Goal: Transaction & Acquisition: Obtain resource

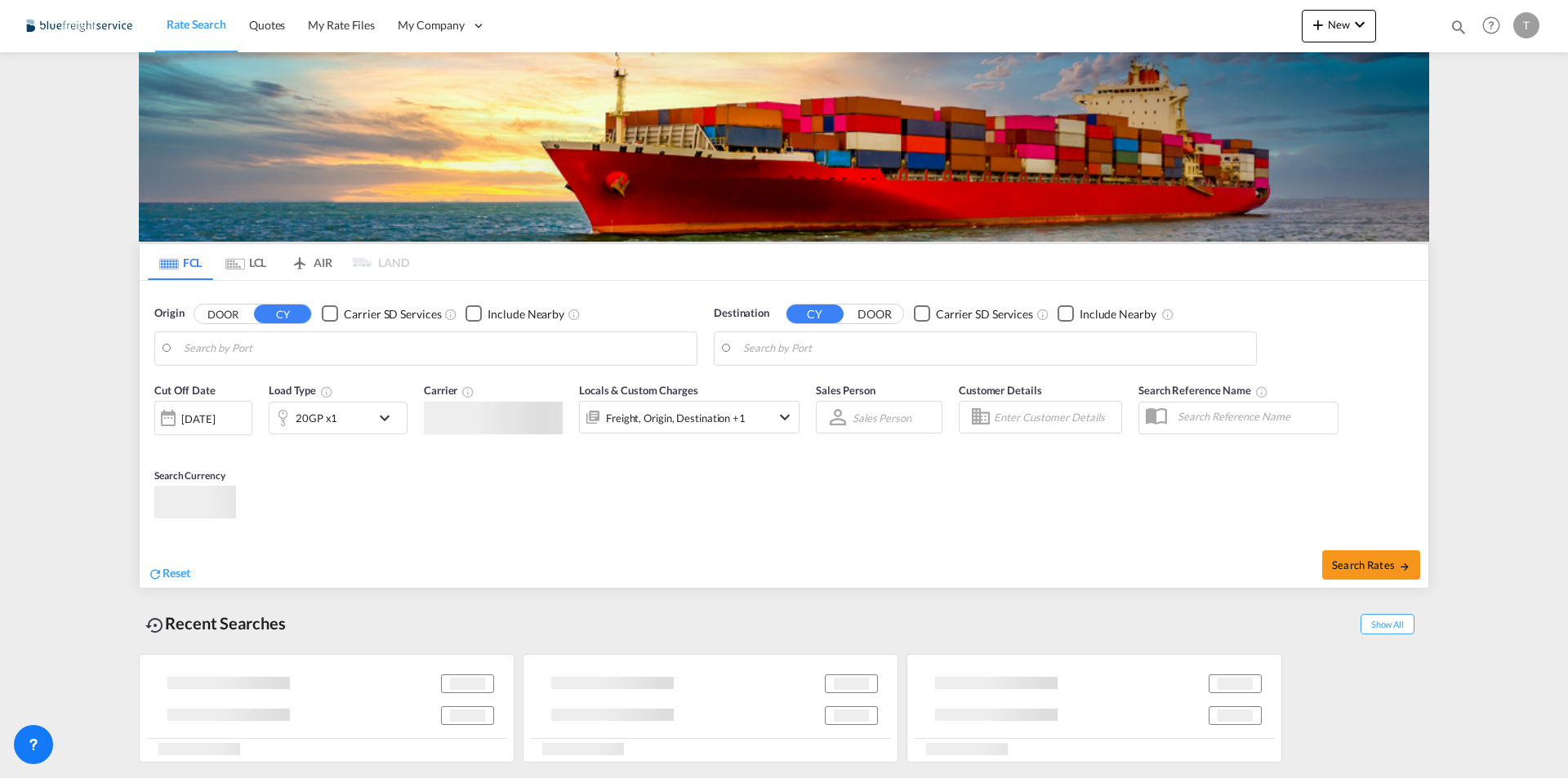
type input "[GEOGRAPHIC_DATA], [GEOGRAPHIC_DATA]"
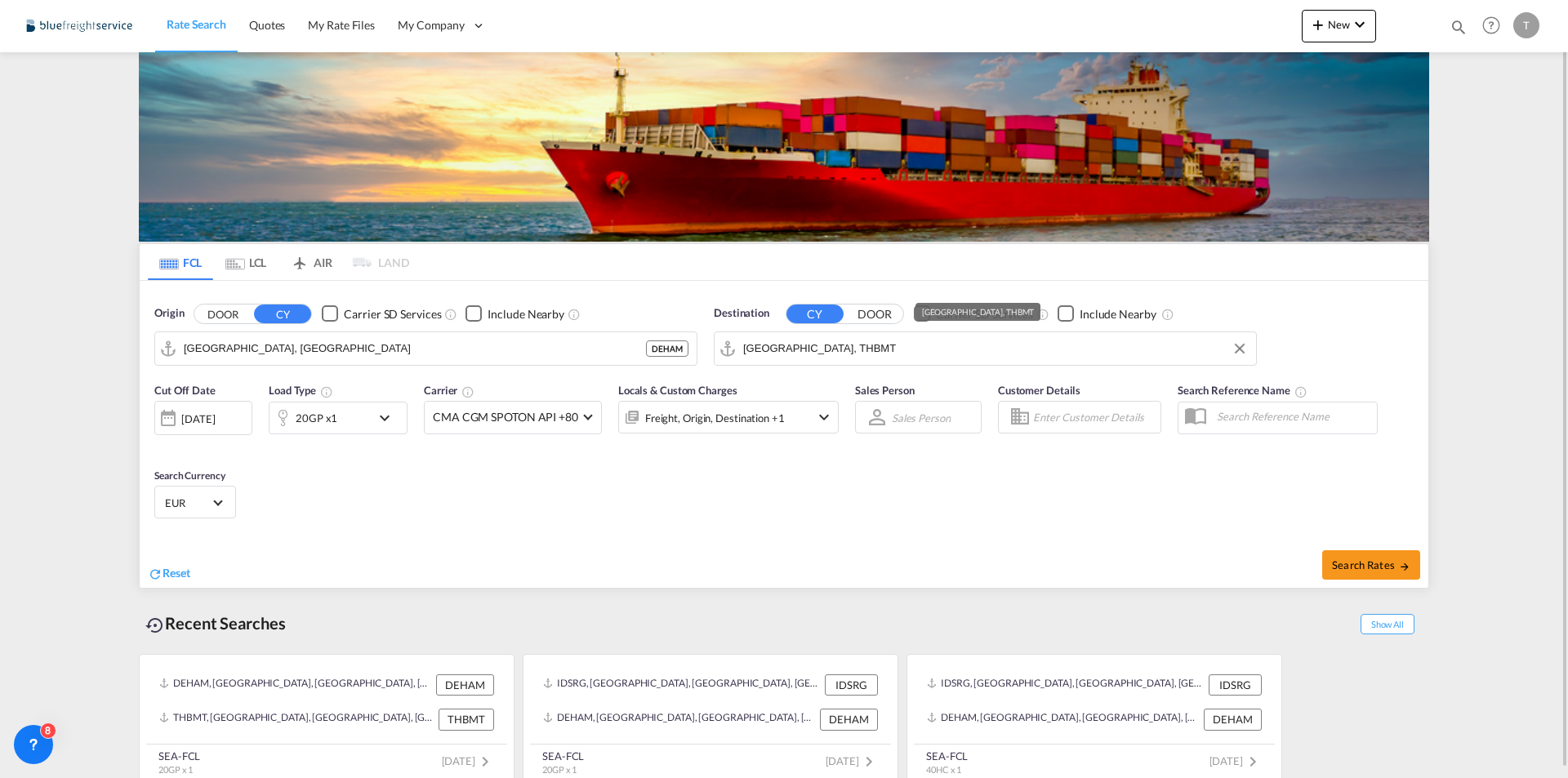
click at [972, 352] on input "[GEOGRAPHIC_DATA], THBMT" at bounding box center [995, 349] width 505 height 25
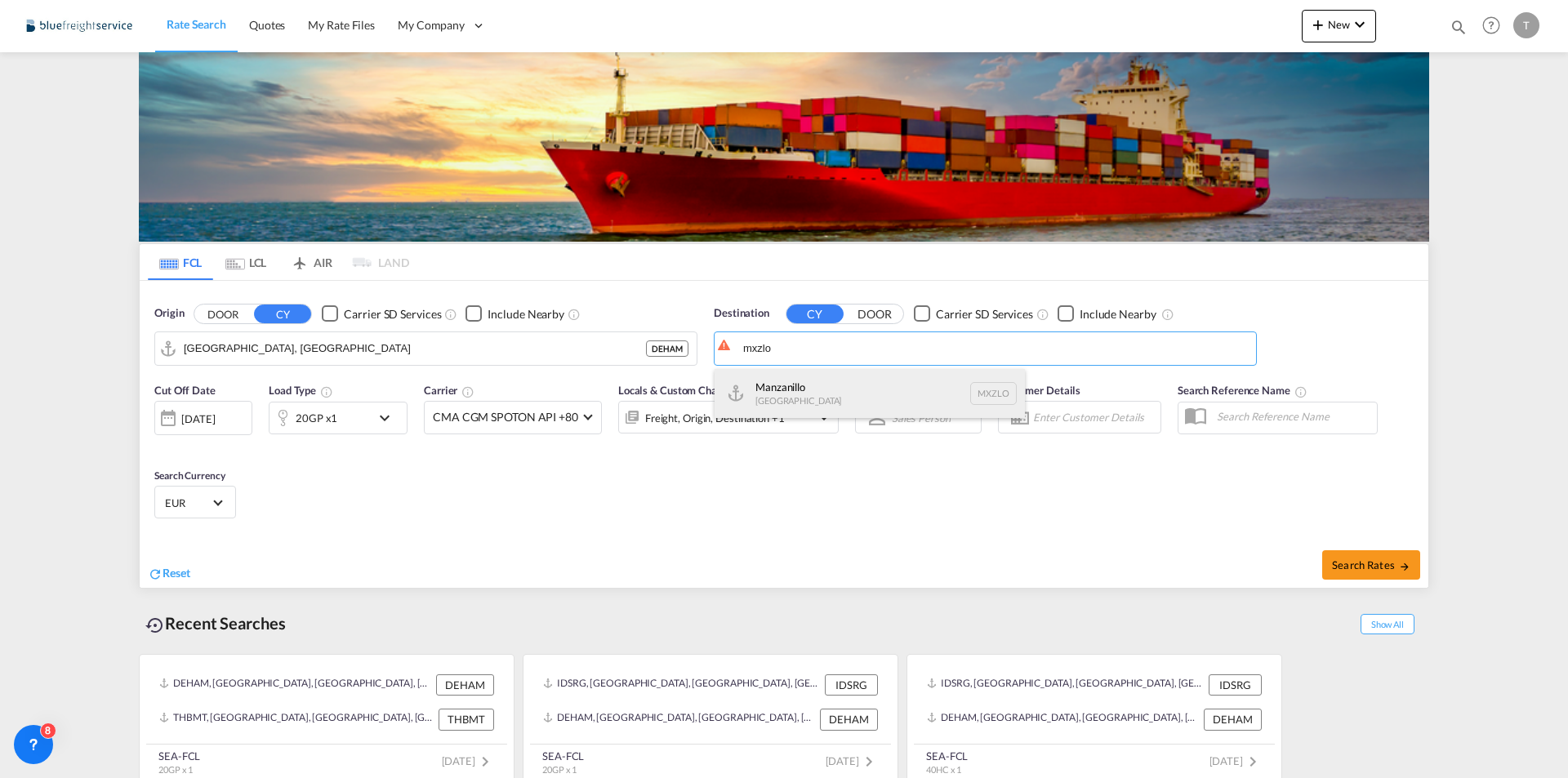
click at [892, 400] on div "Manzanillo [GEOGRAPHIC_DATA] [GEOGRAPHIC_DATA]" at bounding box center [870, 394] width 311 height 49
type input "Manzanillo, MXZLO"
click at [939, 486] on div "Cut Off Date [DATE] [DATE] Load Type 20GP x1 Carrier CMA CGM SPOTON API +80 Onl…" at bounding box center [784, 454] width 1289 height 160
click at [338, 423] on div "20GP x1" at bounding box center [320, 417] width 101 height 32
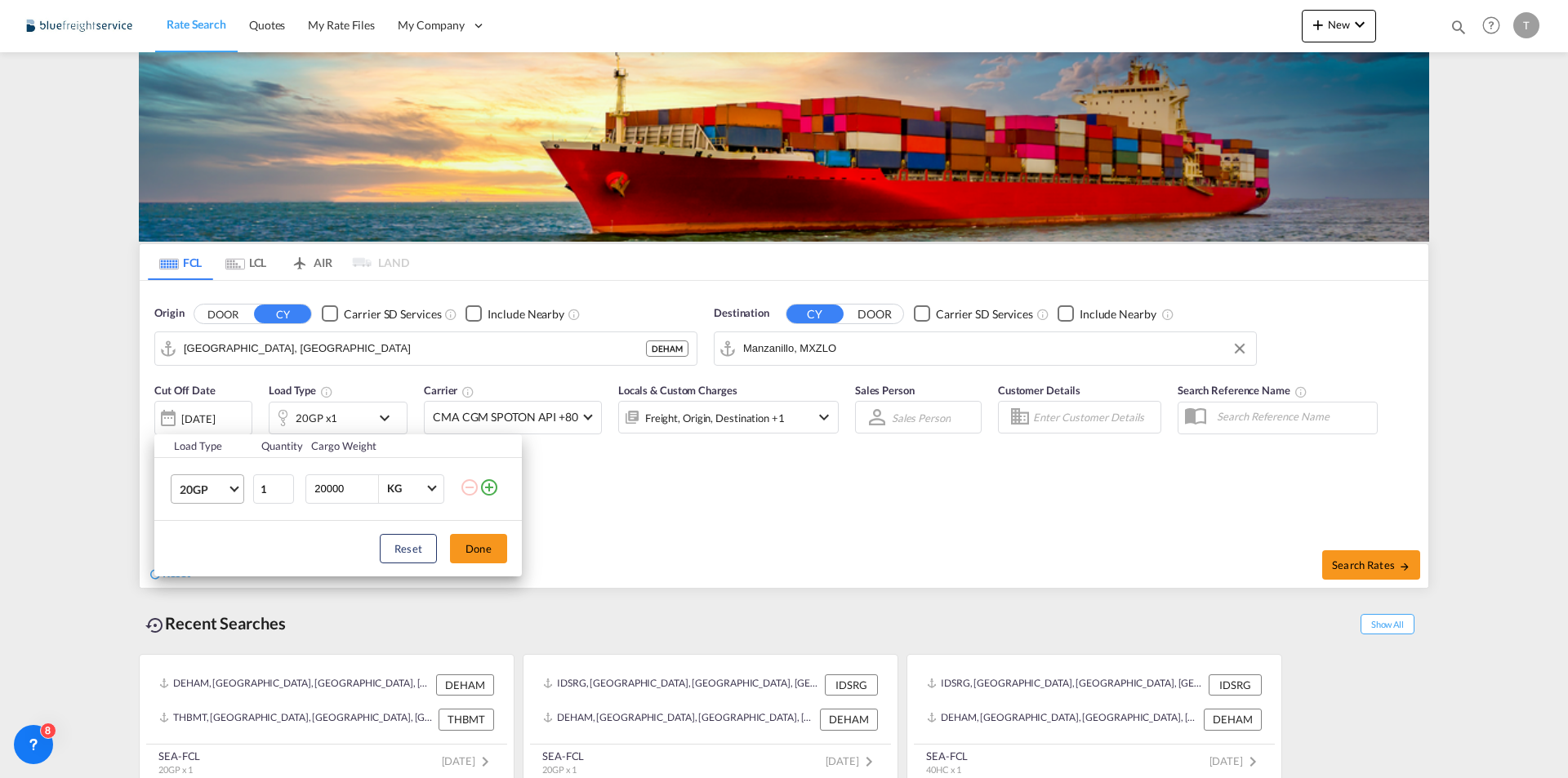
click at [237, 493] on md-select-value "20GP" at bounding box center [210, 489] width 65 height 28
click at [212, 566] on md-option "40HC" at bounding box center [221, 568] width 111 height 39
click at [225, 495] on span "40HC" at bounding box center [204, 490] width 48 height 16
click at [210, 495] on md-option "40HC" at bounding box center [221, 489] width 111 height 39
click at [236, 491] on md-select-value "40HC" at bounding box center [210, 489] width 65 height 28
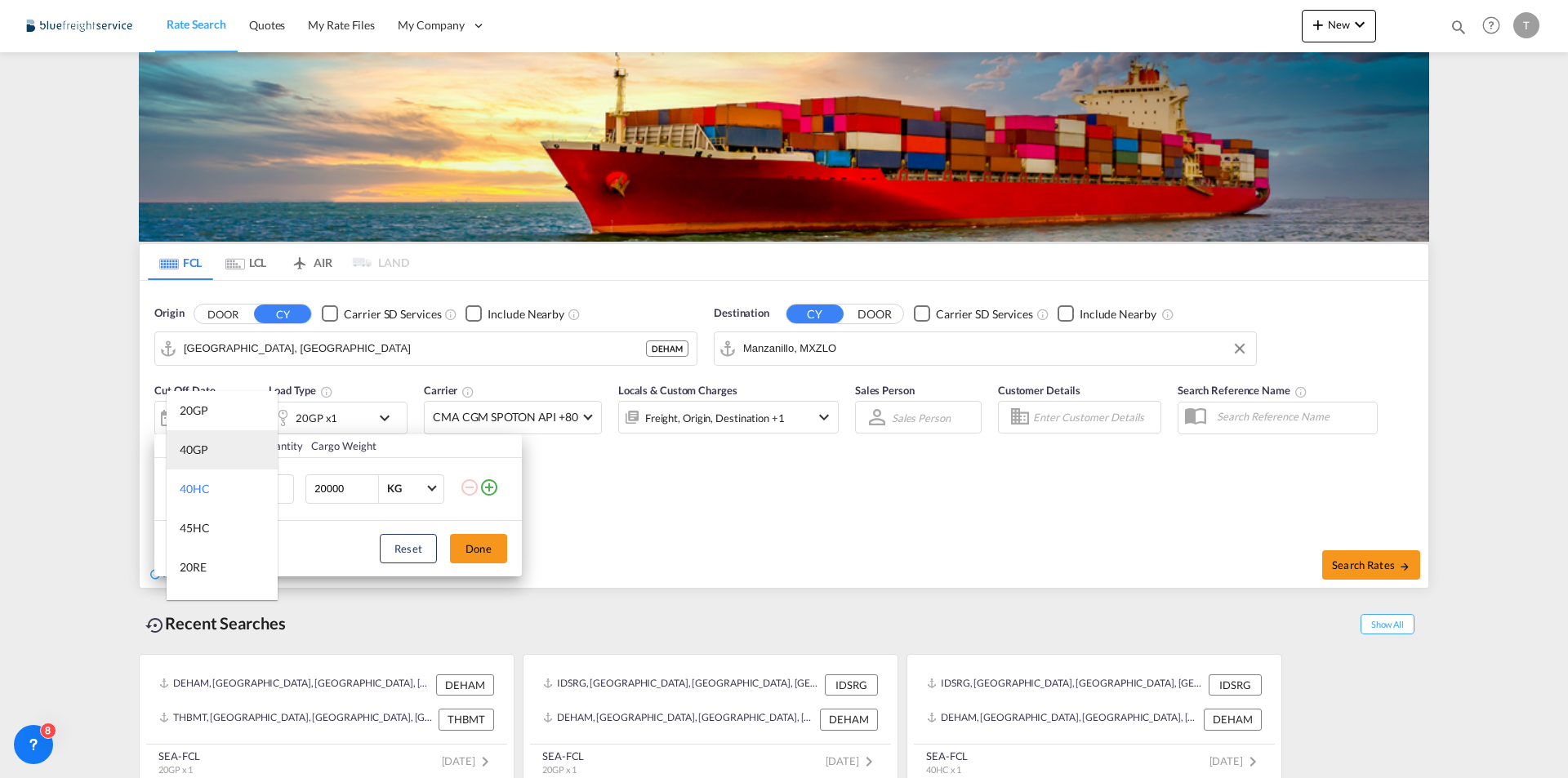
click at [204, 451] on div "40GP" at bounding box center [194, 450] width 29 height 16
click at [355, 490] on input "20000" at bounding box center [345, 489] width 65 height 28
type input "10000"
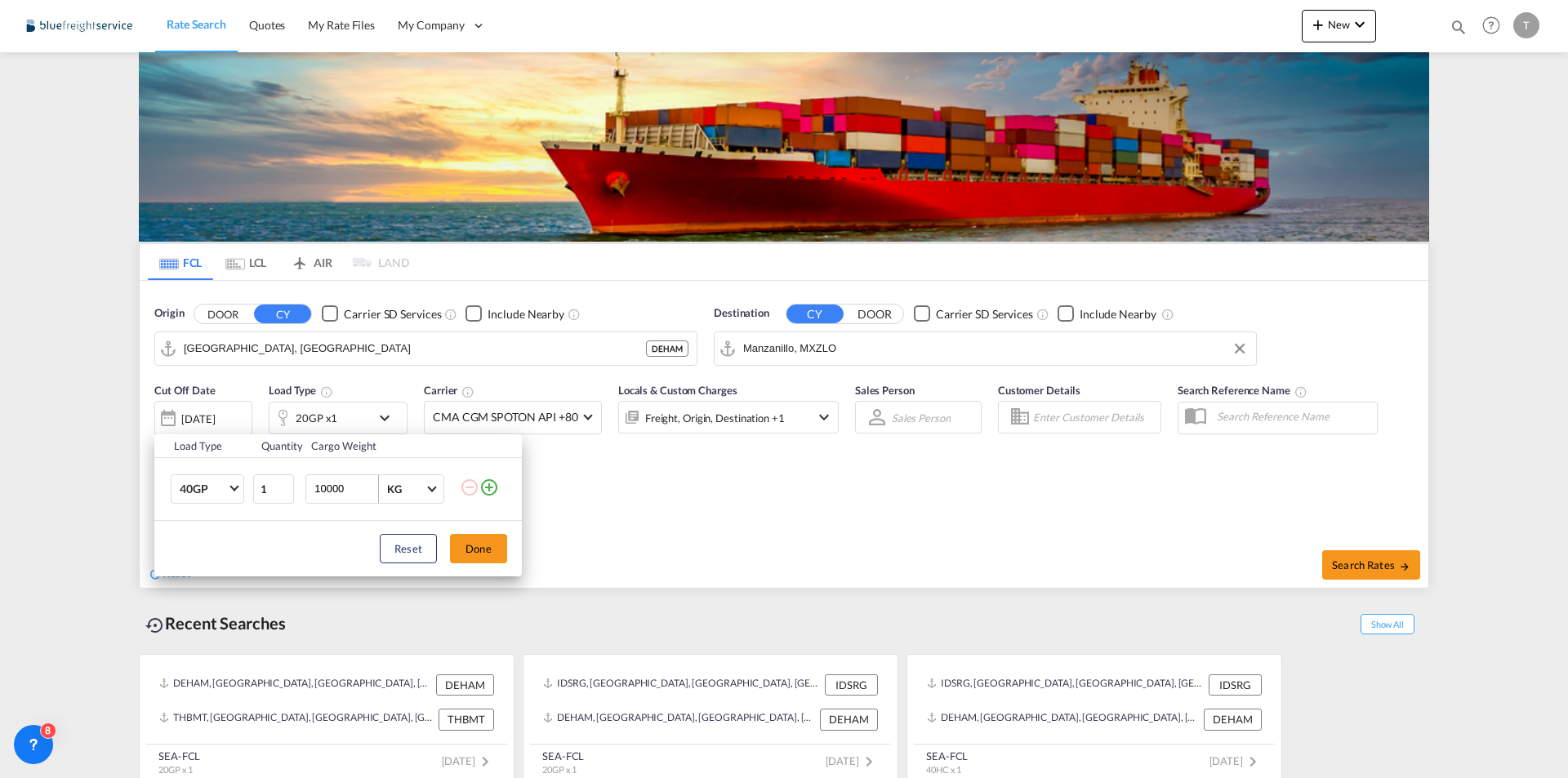
click at [428, 490] on md-select-value "KG" at bounding box center [412, 489] width 55 height 28
click at [436, 494] on md-option "KG" at bounding box center [429, 489] width 111 height 39
click at [609, 501] on div "Load Type Quantity Cargo Weight 40GP 1 10000 KG Load type addition is restricte…" at bounding box center [784, 389] width 1568 height 778
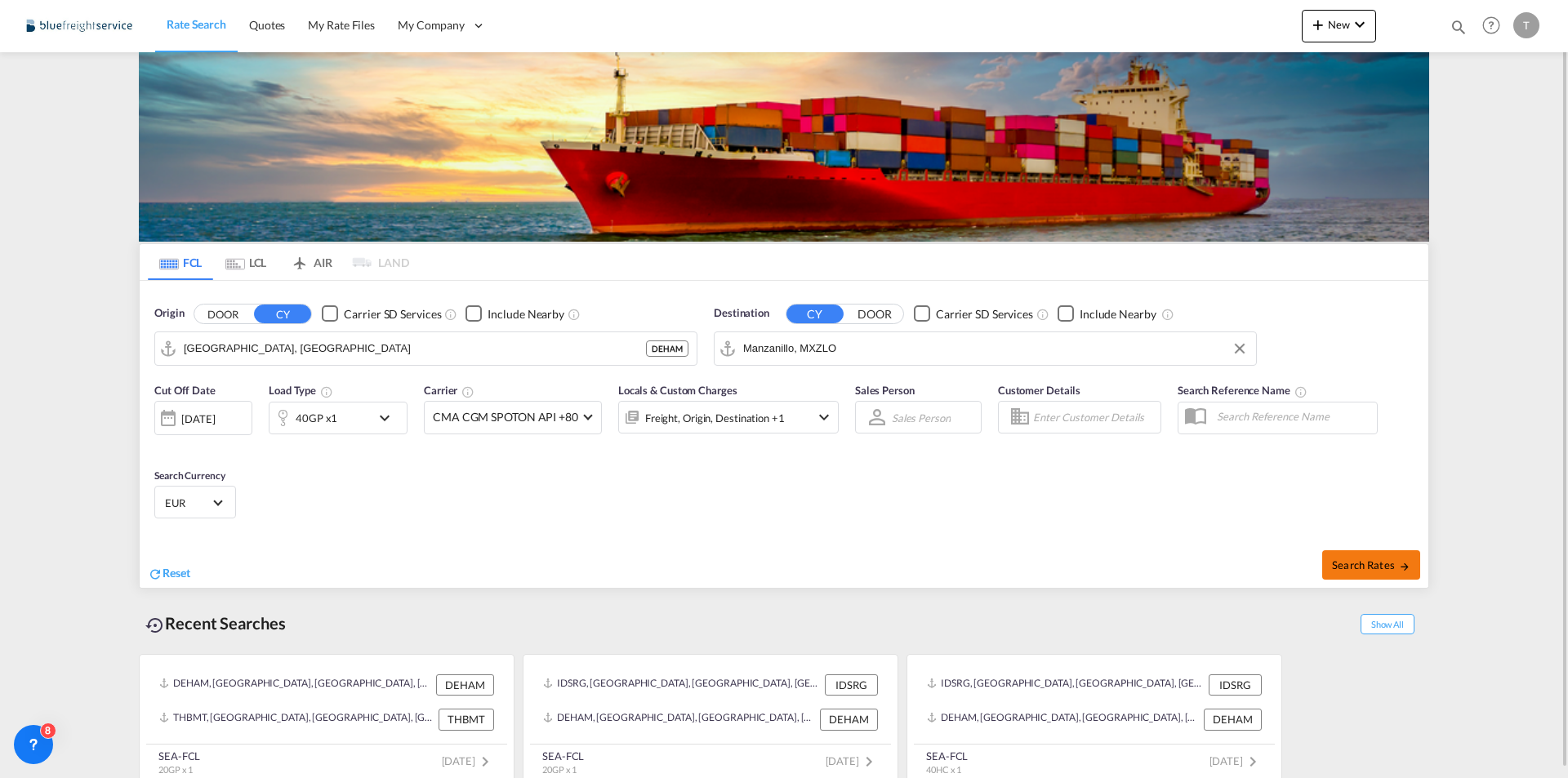
click at [1384, 565] on span "Search Rates" at bounding box center [1371, 564] width 78 height 13
type input "DEHAM to MXZLO / [DATE]"
